Goal: Task Accomplishment & Management: Use online tool/utility

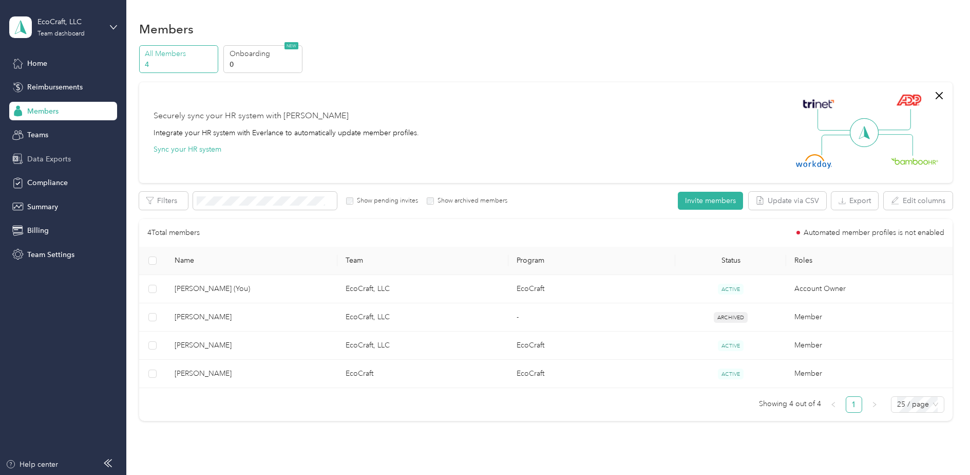
click at [50, 160] on span "Data Exports" at bounding box center [49, 159] width 44 height 11
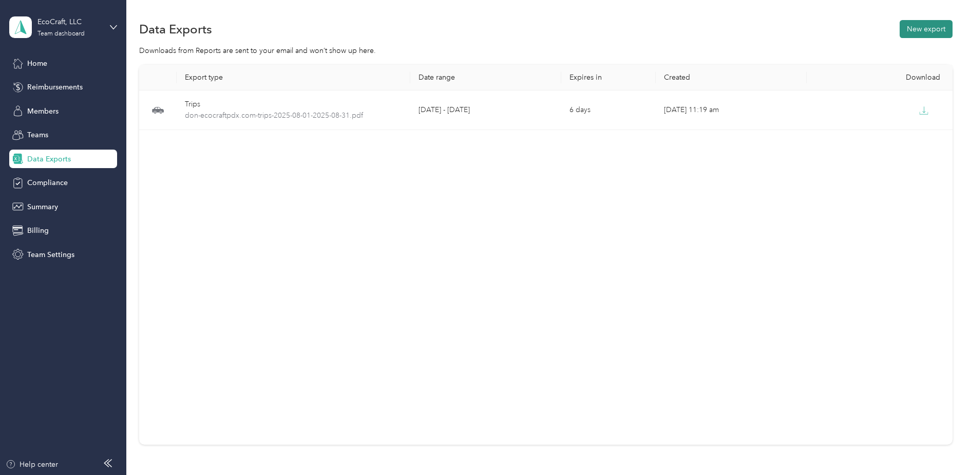
click at [936, 29] on button "New export" at bounding box center [926, 29] width 53 height 18
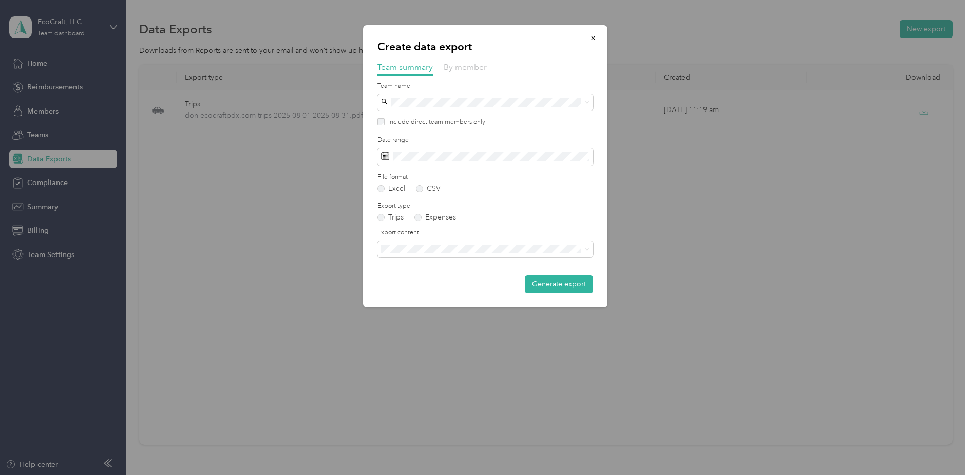
click at [463, 67] on span "By member" at bounding box center [465, 67] width 43 height 10
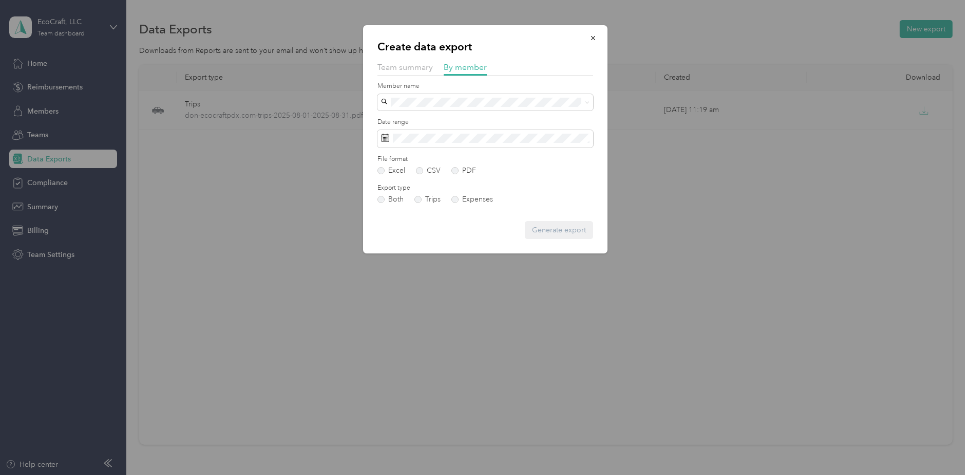
click at [417, 154] on span "[PERSON_NAME]" at bounding box center [413, 152] width 57 height 9
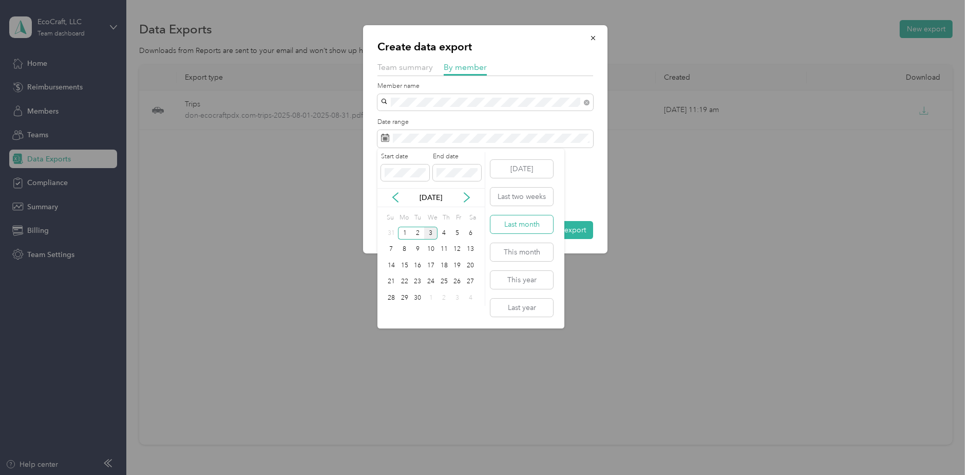
click at [517, 225] on button "Last month" at bounding box center [521, 224] width 63 height 18
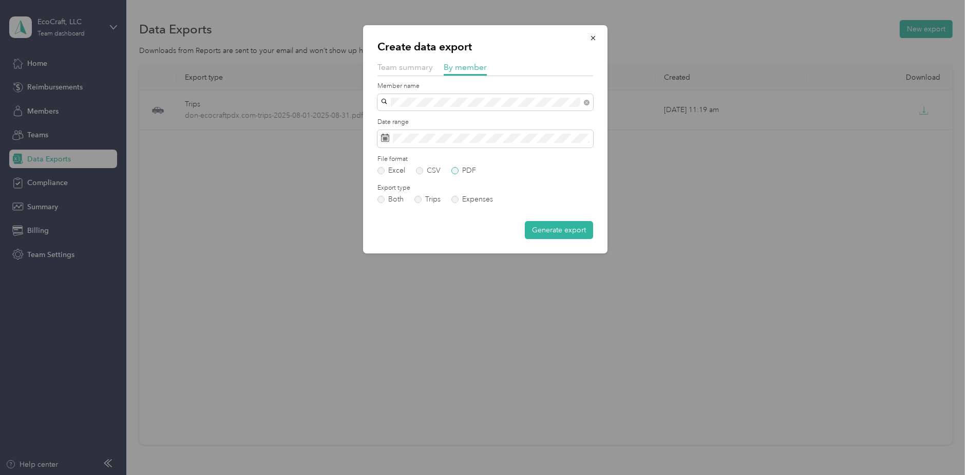
click at [458, 169] on label "PDF" at bounding box center [463, 170] width 25 height 7
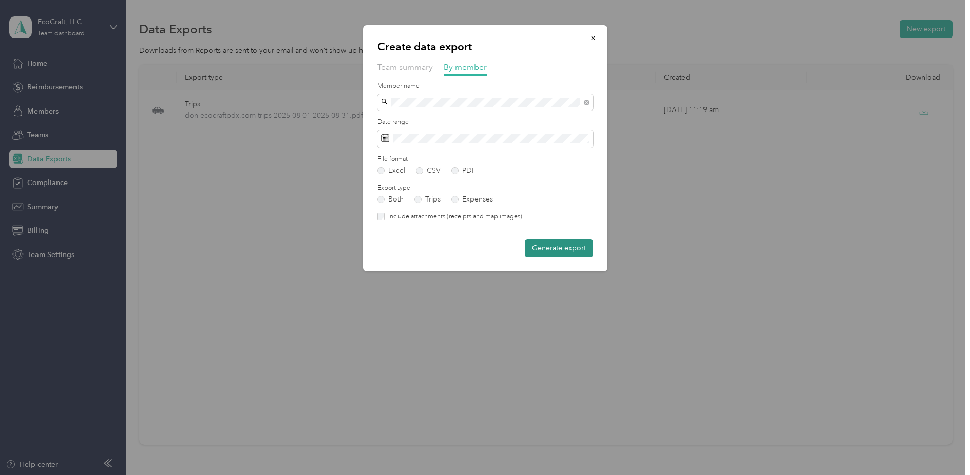
click at [558, 248] on button "Generate export" at bounding box center [559, 248] width 68 height 18
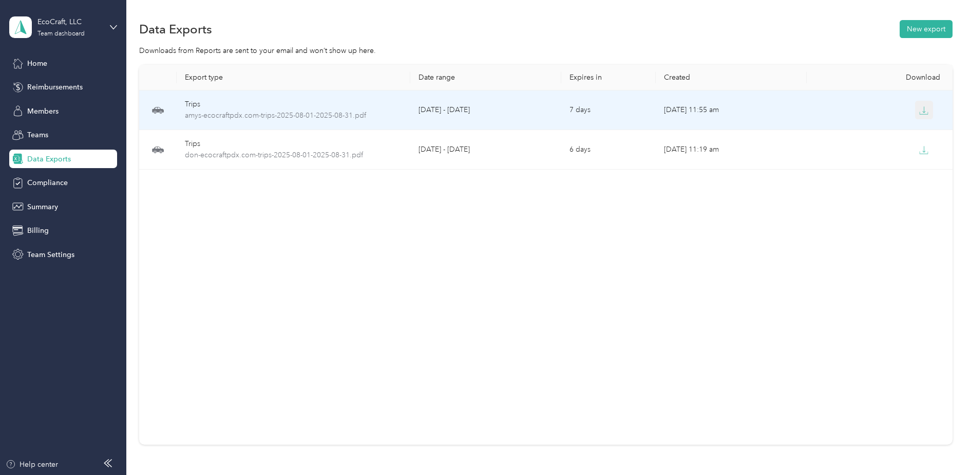
click at [925, 112] on icon "button" at bounding box center [923, 110] width 9 height 9
